Goal: Task Accomplishment & Management: Manage account settings

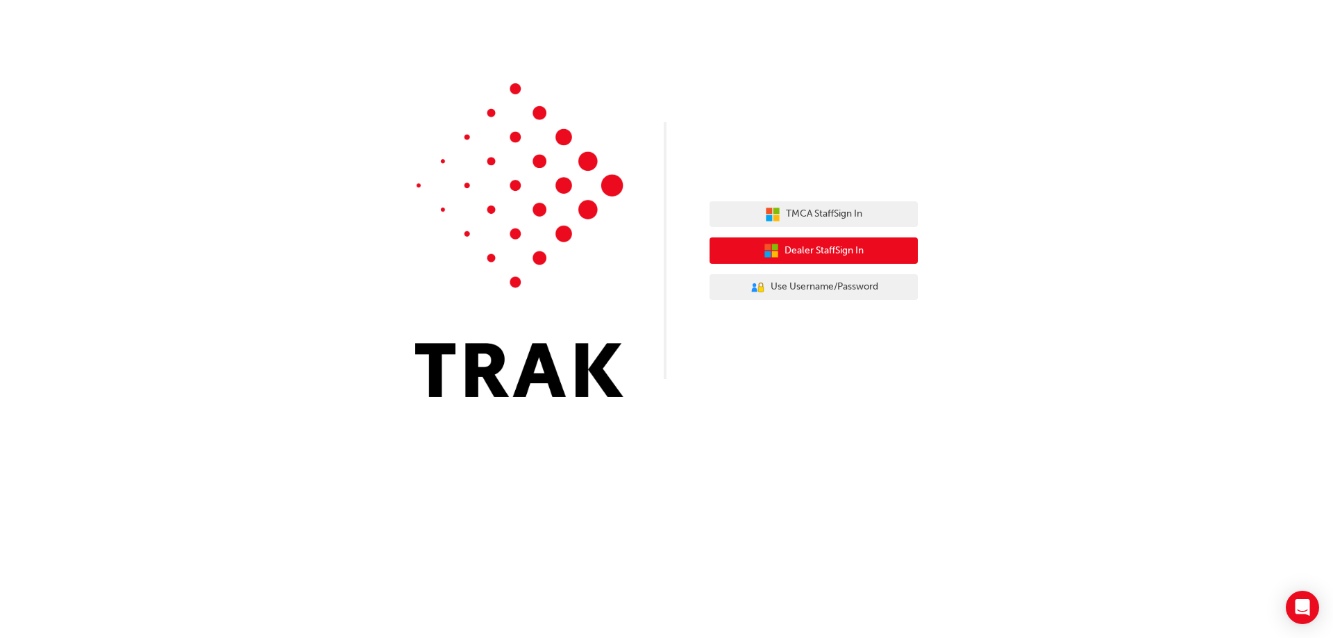
click at [800, 248] on span "Dealer Staff Sign In" at bounding box center [824, 251] width 79 height 16
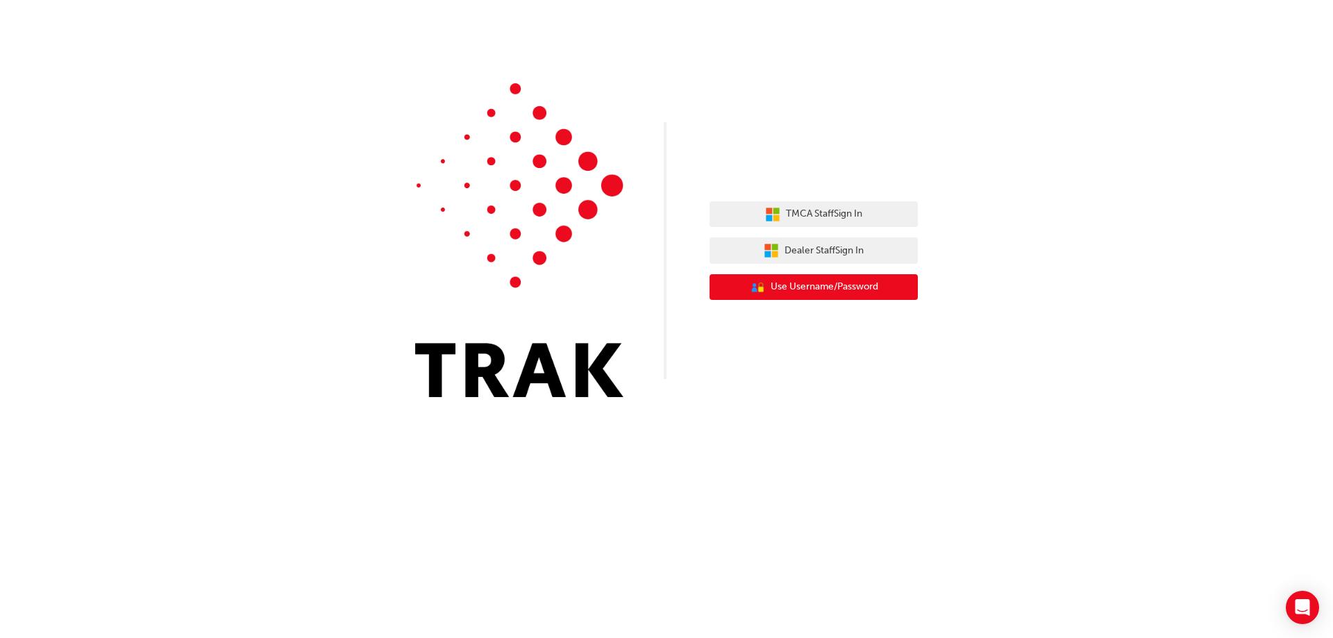
click at [804, 284] on span "Use Username/Password" at bounding box center [825, 287] width 108 height 16
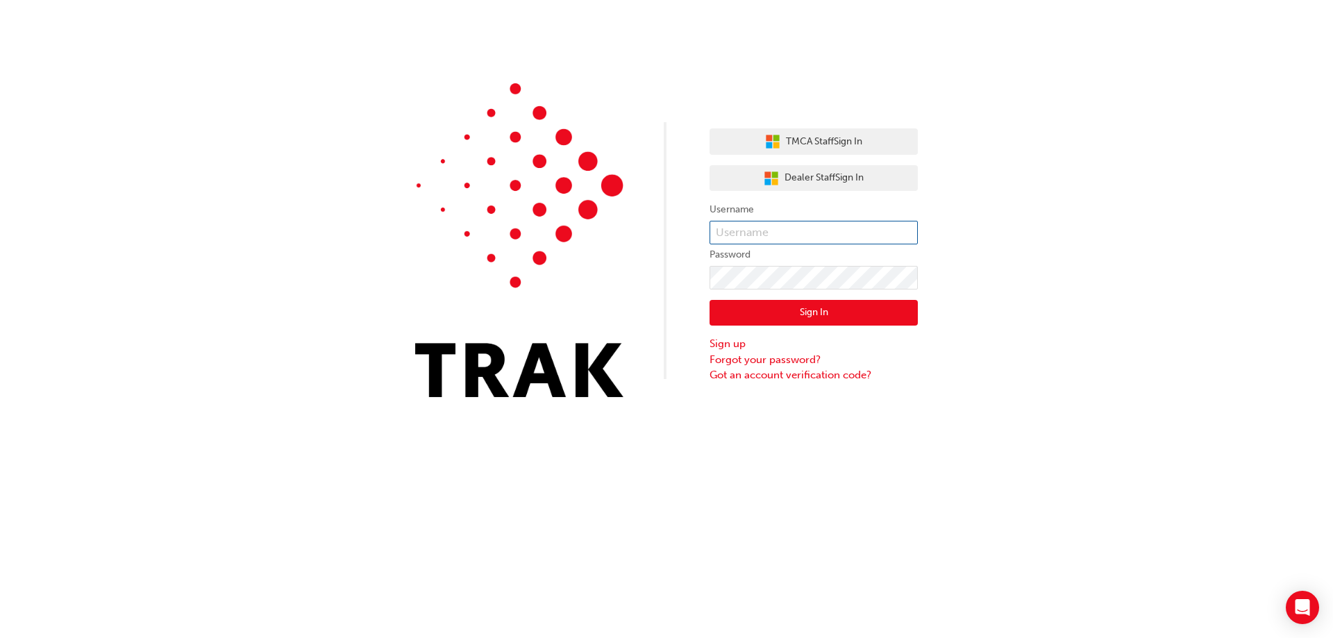
click at [747, 226] on input "text" at bounding box center [814, 233] width 208 height 24
click at [743, 228] on input "text" at bounding box center [814, 233] width 208 height 24
type input "grant"
